Goal: Task Accomplishment & Management: Manage account settings

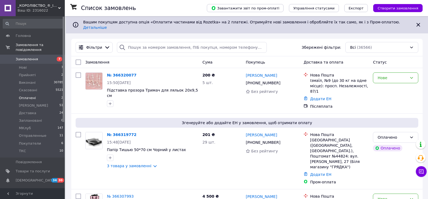
click at [38, 94] on li "Оплачені 2" at bounding box center [33, 98] width 66 height 8
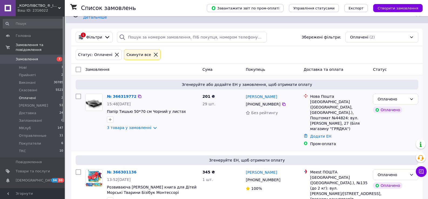
scroll to position [18, 0]
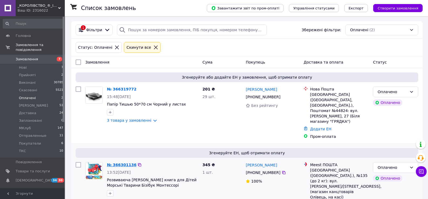
click at [121, 163] on link "№ 366301136" at bounding box center [121, 165] width 29 height 4
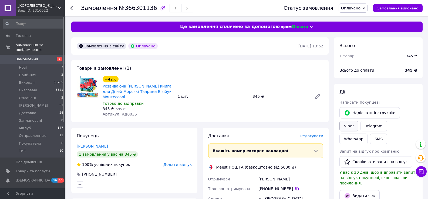
click at [358, 121] on link "Viber" at bounding box center [348, 126] width 19 height 11
drag, startPoint x: 378, startPoint y: 87, endPoint x: 363, endPoint y: 93, distance: 16.1
click at [378, 87] on div "[PERSON_NAME] покупцеві   [PERSON_NAME] інструкцію Viber Telegram WhatsApp SMS …" at bounding box center [378, 169] width 88 height 170
click at [126, 4] on div "Замовлення №366301136" at bounding box center [137, 8] width 112 height 9
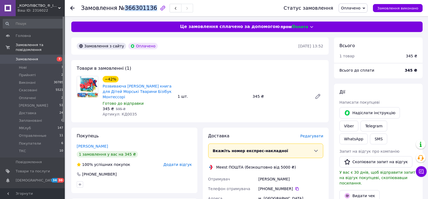
copy span "366301136"
drag, startPoint x: 384, startPoint y: 88, endPoint x: 264, endPoint y: 101, distance: 121.0
click at [384, 88] on div "[PERSON_NAME] покупцеві   [PERSON_NAME] інструкцію Viber Telegram WhatsApp SMS …" at bounding box center [378, 169] width 88 height 170
drag, startPoint x: 171, startPoint y: 91, endPoint x: 113, endPoint y: 89, distance: 58.0
click at [115, 90] on span "Розвиваюча [PERSON_NAME] книга для Дітей Морські Тварини Бізібук Монтессорі" at bounding box center [138, 92] width 71 height 16
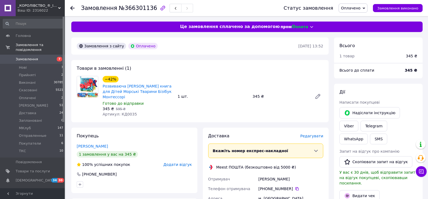
click at [163, 106] on div "345 ₴   595 ₴" at bounding box center [138, 108] width 71 height 5
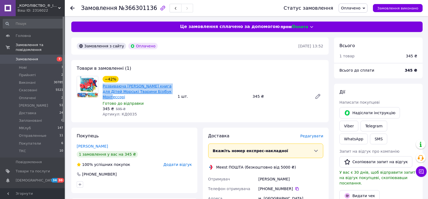
drag, startPoint x: 169, startPoint y: 91, endPoint x: 103, endPoint y: 88, distance: 65.9
click at [103, 88] on span "Розвиваюча [PERSON_NAME] книга для Дітей Морські Тварини Бізібук Монтессорі" at bounding box center [138, 92] width 71 height 16
copy link "Розвиваюча [PERSON_NAME] книга для Дітей Морські Тварини Бізібук Монтессорі"
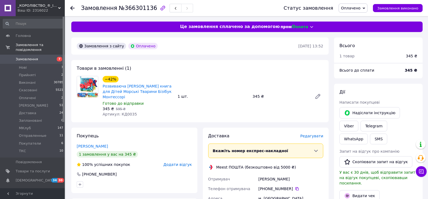
click at [393, 78] on div "Всього до сплати 345 ₴" at bounding box center [378, 73] width 88 height 11
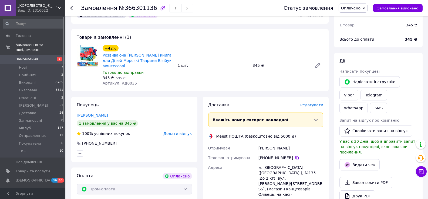
scroll to position [54, 0]
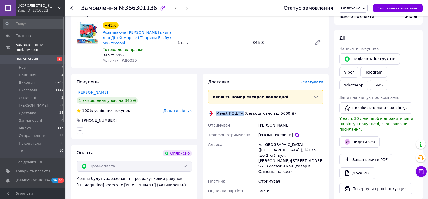
drag, startPoint x: 241, startPoint y: 106, endPoint x: 217, endPoint y: 107, distance: 24.3
click at [217, 111] on div "Meest ПОШТА (безкоштовно від 5000 ₴)" at bounding box center [256, 113] width 82 height 5
copy div "Meest ПОШТА"
drag, startPoint x: 399, startPoint y: 129, endPoint x: 359, endPoint y: 148, distance: 44.3
click at [398, 135] on div "Видати чек" at bounding box center [378, 141] width 80 height 13
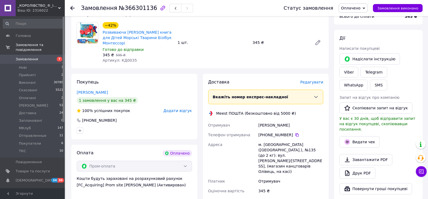
click at [285, 141] on div "м. [GEOGRAPHIC_DATA] ([GEOGRAPHIC_DATA].), №135 (до 2 кг): вул. [PERSON_NAME]/[…" at bounding box center [290, 158] width 67 height 37
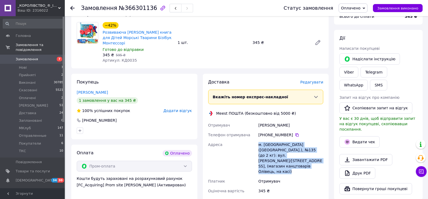
click at [285, 141] on div "м. [GEOGRAPHIC_DATA] ([GEOGRAPHIC_DATA].), №135 (до 2 кг): вул. [PERSON_NAME]/[…" at bounding box center [290, 158] width 67 height 37
copy div "м. [GEOGRAPHIC_DATA] ([GEOGRAPHIC_DATA].), №135 (до 2 кг): вул. [PERSON_NAME]/[…"
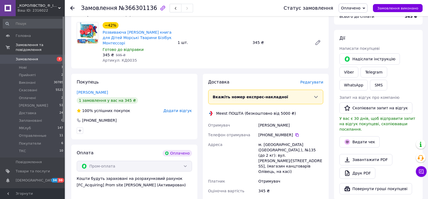
click at [403, 135] on div "Видати чек" at bounding box center [378, 141] width 80 height 13
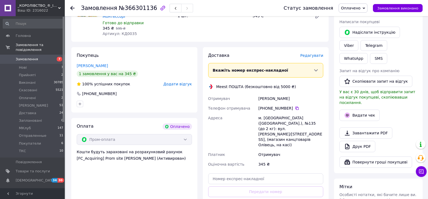
scroll to position [135, 0]
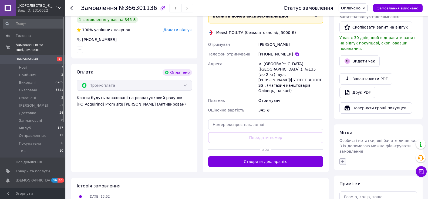
click at [345, 159] on button "button" at bounding box center [342, 162] width 6 height 6
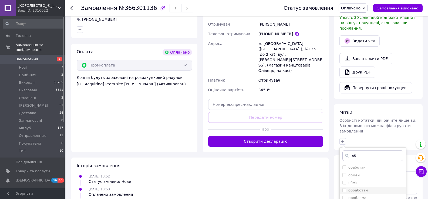
scroll to position [180, 0]
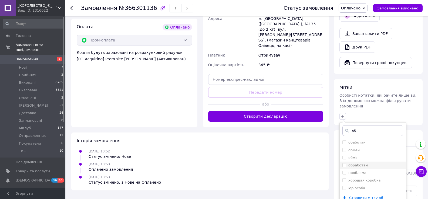
type input "об"
click at [366, 162] on li "обработан" at bounding box center [372, 166] width 66 height 8
checkbox input "true"
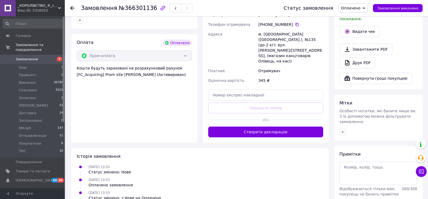
scroll to position [3, 0]
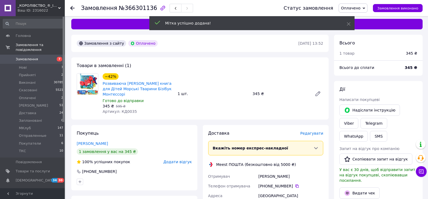
click at [357, 8] on span "Оплачено" at bounding box center [350, 8] width 19 height 4
click at [366, 18] on li "Прийнято" at bounding box center [356, 19] width 35 height 8
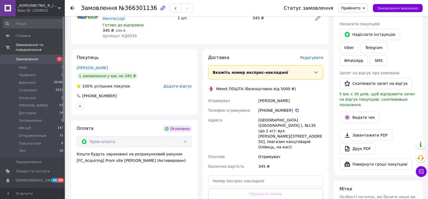
scroll to position [138, 0]
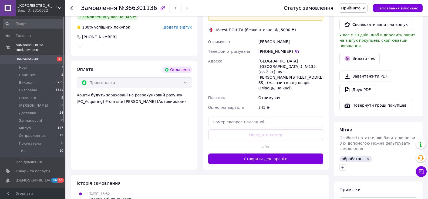
drag, startPoint x: 36, startPoint y: 62, endPoint x: 50, endPoint y: 50, distance: 18.3
click at [36, 64] on li "Нові 7" at bounding box center [33, 68] width 66 height 8
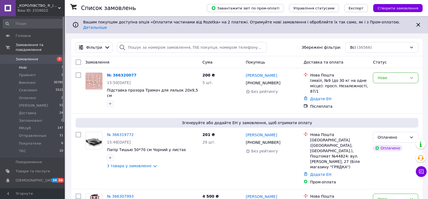
click at [48, 64] on li "Нові 7" at bounding box center [33, 68] width 66 height 8
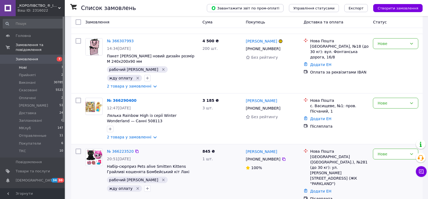
scroll to position [108, 0]
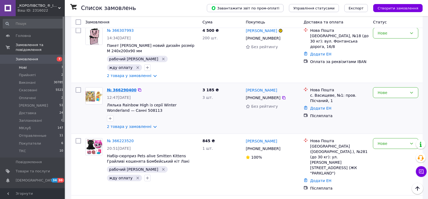
click at [124, 88] on link "№ 366290400" at bounding box center [121, 90] width 29 height 4
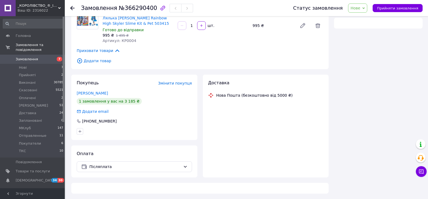
scroll to position [108, 0]
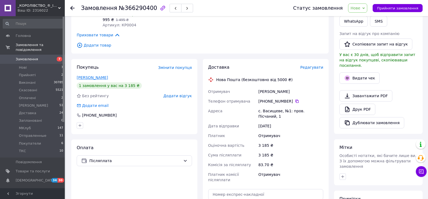
click at [80, 78] on link "[PERSON_NAME]" at bounding box center [92, 78] width 31 height 4
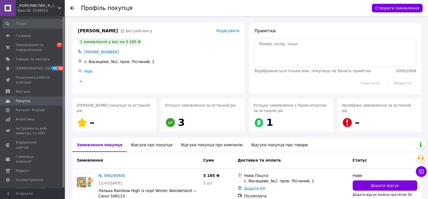
click at [152, 146] on div "Відгуки про покупця" at bounding box center [152, 145] width 50 height 14
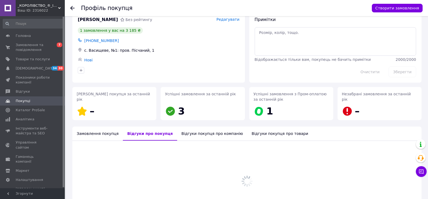
scroll to position [58, 0]
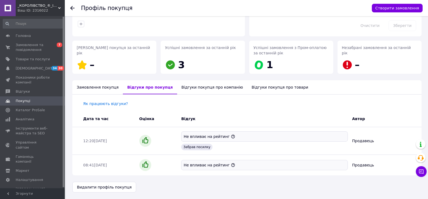
click at [98, 90] on div "Замовлення покупця" at bounding box center [97, 87] width 50 height 14
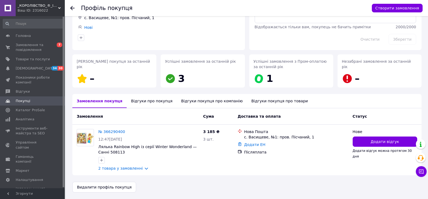
click at [73, 8] on use at bounding box center [72, 8] width 4 height 4
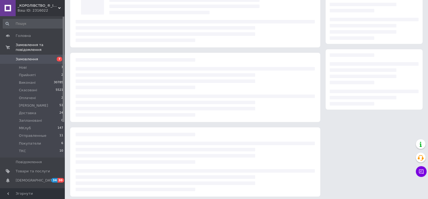
scroll to position [47, 0]
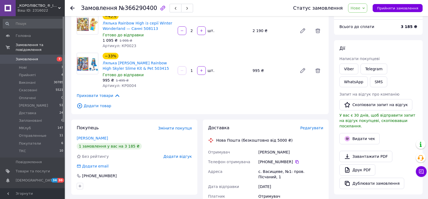
click at [375, 29] on div "Всього до сплати" at bounding box center [366, 27] width 61 height 12
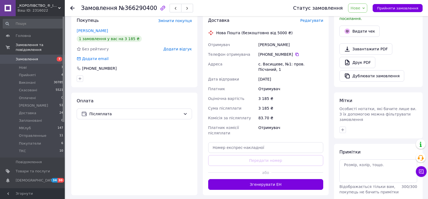
scroll to position [183, 0]
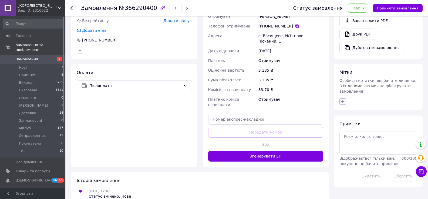
click at [342, 98] on button "button" at bounding box center [342, 101] width 6 height 6
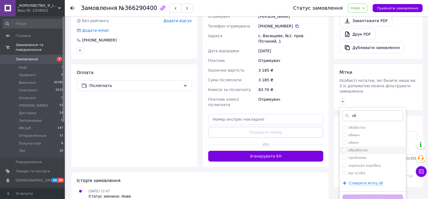
type input "об"
click at [356, 148] on label "обработан" at bounding box center [357, 150] width 19 height 4
checkbox input "true"
click at [363, 195] on button "Додати мітку" at bounding box center [372, 200] width 61 height 11
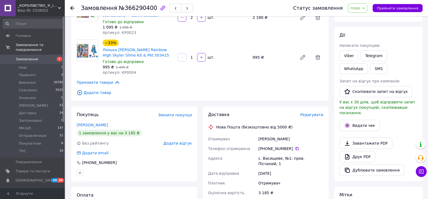
scroll to position [21, 0]
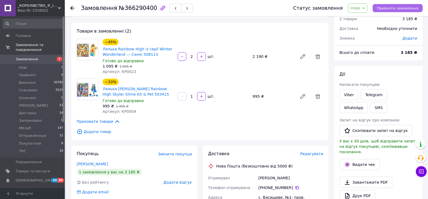
click at [388, 8] on span "Прийняти замовлення" at bounding box center [397, 8] width 41 height 4
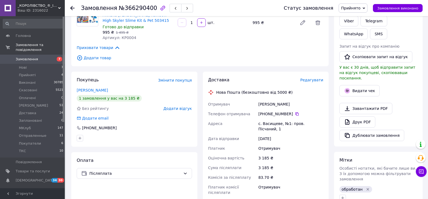
scroll to position [156, 0]
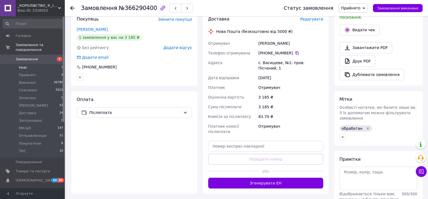
click at [40, 64] on li "Нові 7" at bounding box center [33, 68] width 66 height 8
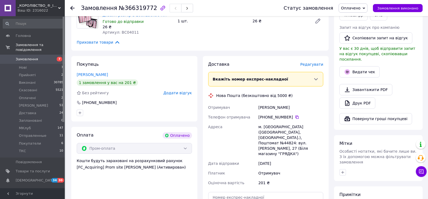
scroll to position [162, 0]
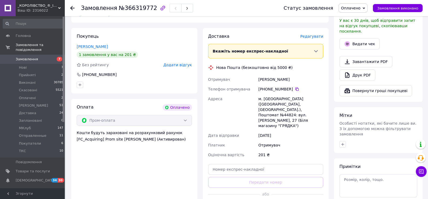
click at [351, 4] on span "Оплачено" at bounding box center [352, 8] width 29 height 9
click at [358, 15] on li "Прийнято" at bounding box center [356, 19] width 35 height 8
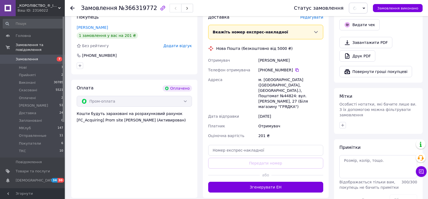
scroll to position [189, 0]
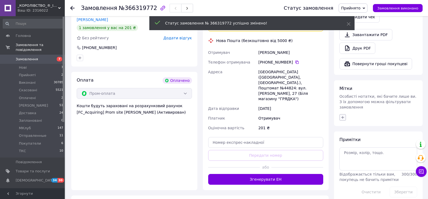
click at [342, 116] on icon "button" at bounding box center [342, 117] width 3 height 3
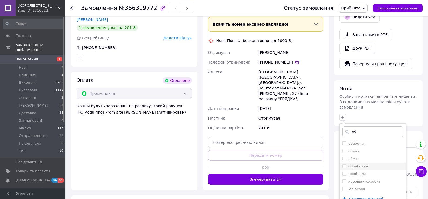
type input "об"
click at [364, 165] on label "обработан" at bounding box center [357, 167] width 19 height 4
checkbox input "true"
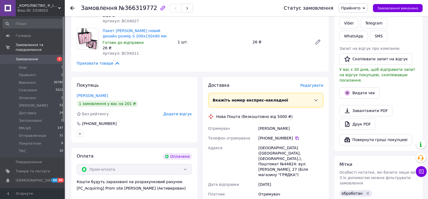
scroll to position [135, 0]
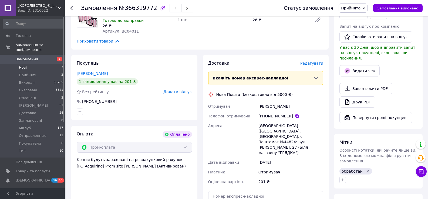
click at [34, 64] on li "Нові 7" at bounding box center [33, 68] width 66 height 8
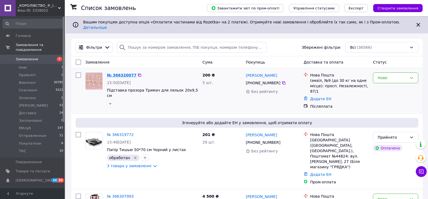
click at [117, 73] on link "№ 366320077" at bounding box center [121, 75] width 29 height 4
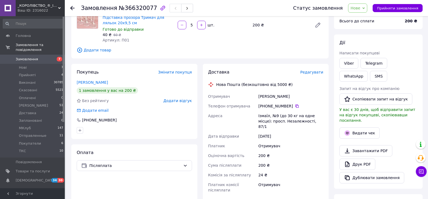
scroll to position [54, 0]
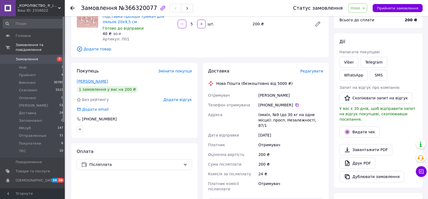
click at [97, 83] on link "Давыдова Анастасия" at bounding box center [92, 81] width 31 height 4
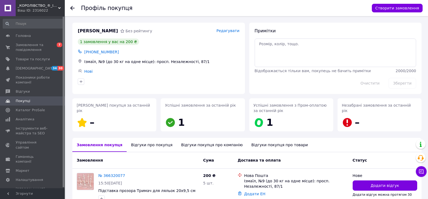
click at [152, 144] on div "Відгуки про покупця" at bounding box center [152, 145] width 50 height 14
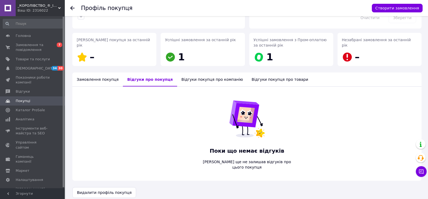
click at [72, 7] on icon at bounding box center [72, 8] width 4 height 4
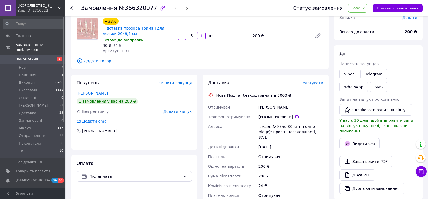
scroll to position [47, 0]
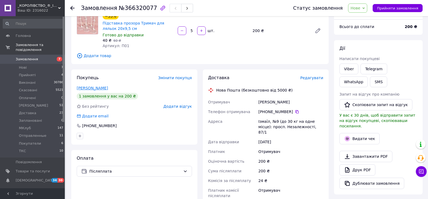
click at [94, 89] on link "Давыдова Анастасия" at bounding box center [92, 88] width 31 height 4
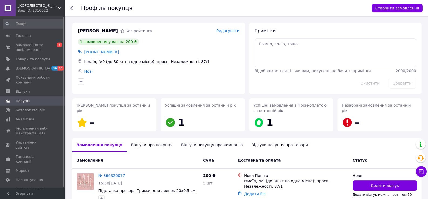
click at [148, 145] on div "Відгуки про покупця" at bounding box center [152, 145] width 50 height 14
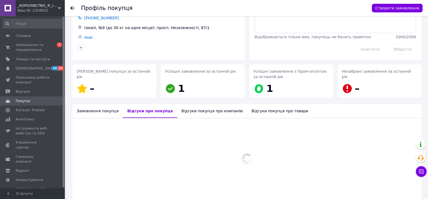
scroll to position [58, 0]
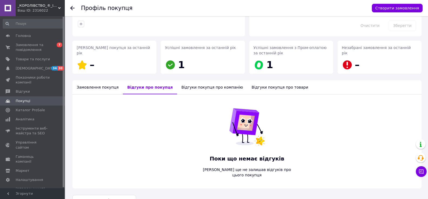
click at [72, 6] on use at bounding box center [72, 8] width 4 height 4
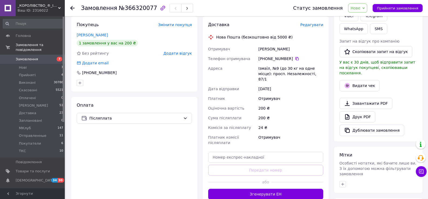
scroll to position [108, 0]
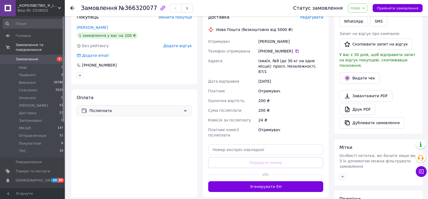
click at [161, 112] on span "Післяплата" at bounding box center [134, 111] width 91 height 6
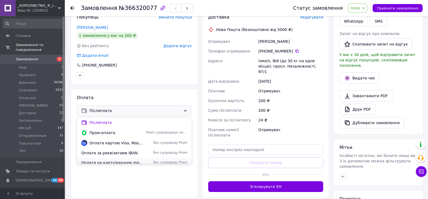
click at [145, 162] on div "без супроводу Prom" at bounding box center [166, 163] width 43 height 5
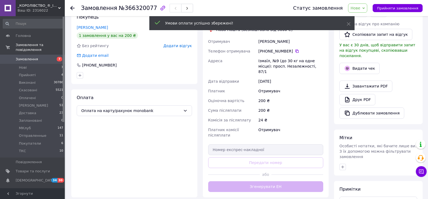
scroll to position [156, 0]
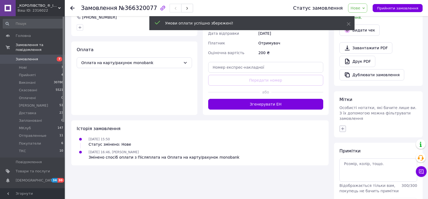
click at [342, 127] on icon "button" at bounding box center [342, 129] width 4 height 4
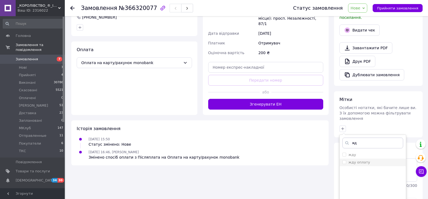
type input "жд"
click at [369, 160] on div "жду оплату" at bounding box center [372, 162] width 61 height 5
checkbox input "true"
click at [368, 138] on input "жд" at bounding box center [372, 143] width 61 height 11
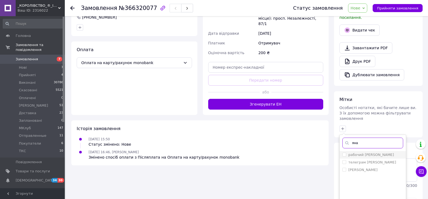
type input "яна"
click at [370, 153] on div "рабочий [PERSON_NAME]" at bounding box center [372, 155] width 61 height 5
checkbox input "true"
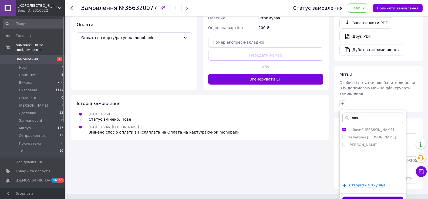
click at [377, 197] on button "Додати мітку" at bounding box center [372, 202] width 61 height 11
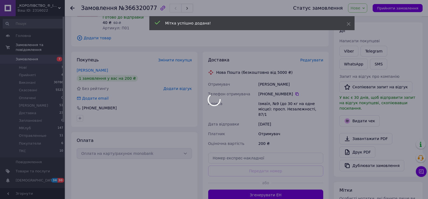
scroll to position [4, 0]
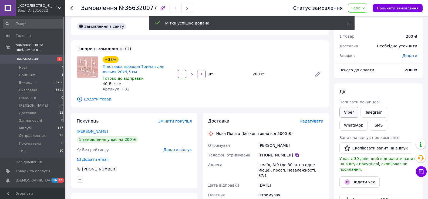
click at [346, 112] on link "Viber" at bounding box center [348, 112] width 19 height 11
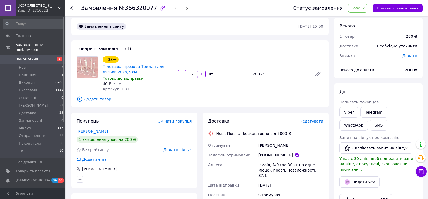
click at [356, 40] on div "1 товар" at bounding box center [369, 36] width 66 height 12
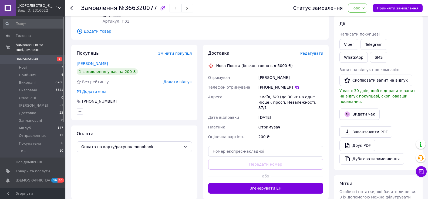
scroll to position [112, 0]
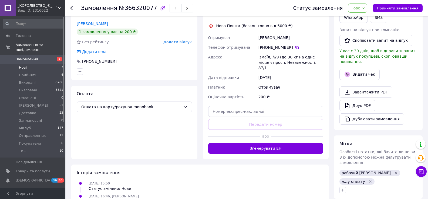
click at [26, 65] on span "Нові" at bounding box center [23, 67] width 8 height 5
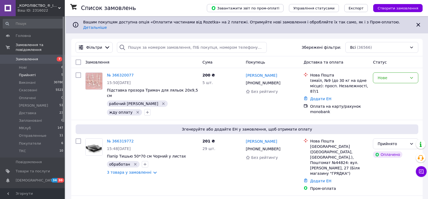
click at [42, 72] on li "Прийняті 5" at bounding box center [33, 75] width 66 height 8
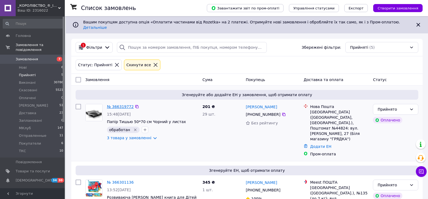
click at [118, 105] on link "№ 366319772" at bounding box center [120, 107] width 27 height 4
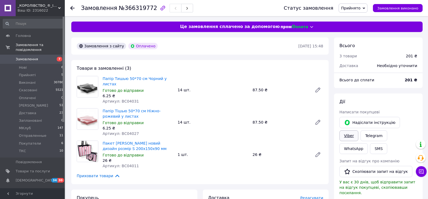
click at [358, 131] on link "Viber" at bounding box center [348, 136] width 19 height 11
click at [39, 57] on span "Замовлення" at bounding box center [33, 59] width 34 height 5
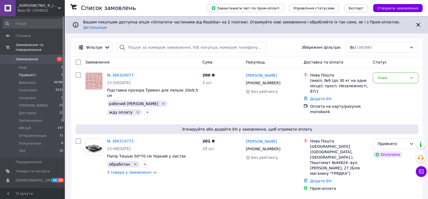
click at [55, 71] on li "Прийняті 5" at bounding box center [33, 75] width 66 height 8
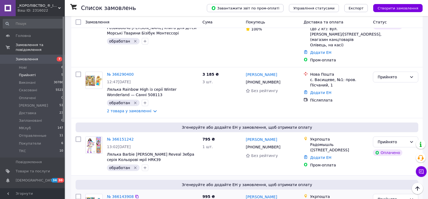
scroll to position [186, 0]
